Goal: Transaction & Acquisition: Purchase product/service

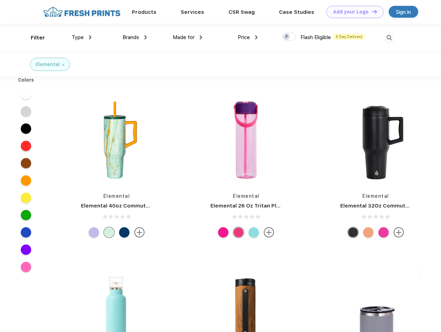
click at [352, 12] on link "Add your Logo Design Tool" at bounding box center [354, 12] width 57 height 12
click at [0, 0] on div "Design Tool" at bounding box center [0, 0] width 0 height 0
click at [371, 11] on link "Add your Logo Design Tool" at bounding box center [354, 12] width 57 height 12
click at [33, 38] on div "Filter" at bounding box center [38, 38] width 14 height 8
click at [82, 37] on span "Type" at bounding box center [78, 37] width 12 height 6
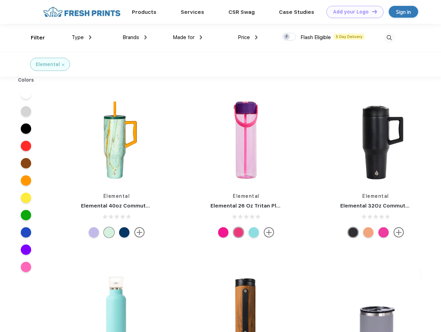
click at [135, 37] on span "Brands" at bounding box center [131, 37] width 17 height 6
click at [188, 37] on span "Made for" at bounding box center [184, 37] width 22 height 6
click at [248, 37] on span "Price" at bounding box center [244, 37] width 12 height 6
click at [289, 37] on div at bounding box center [289, 37] width 14 height 8
click at [287, 37] on input "checkbox" at bounding box center [284, 35] width 5 height 5
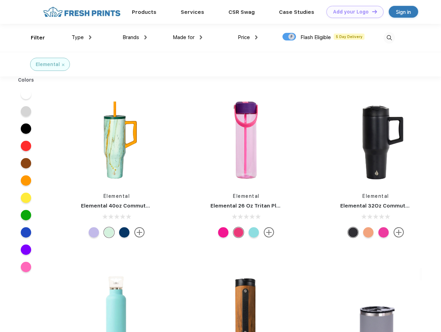
click at [389, 38] on img at bounding box center [389, 37] width 11 height 11
